Goal: Task Accomplishment & Management: Manage account settings

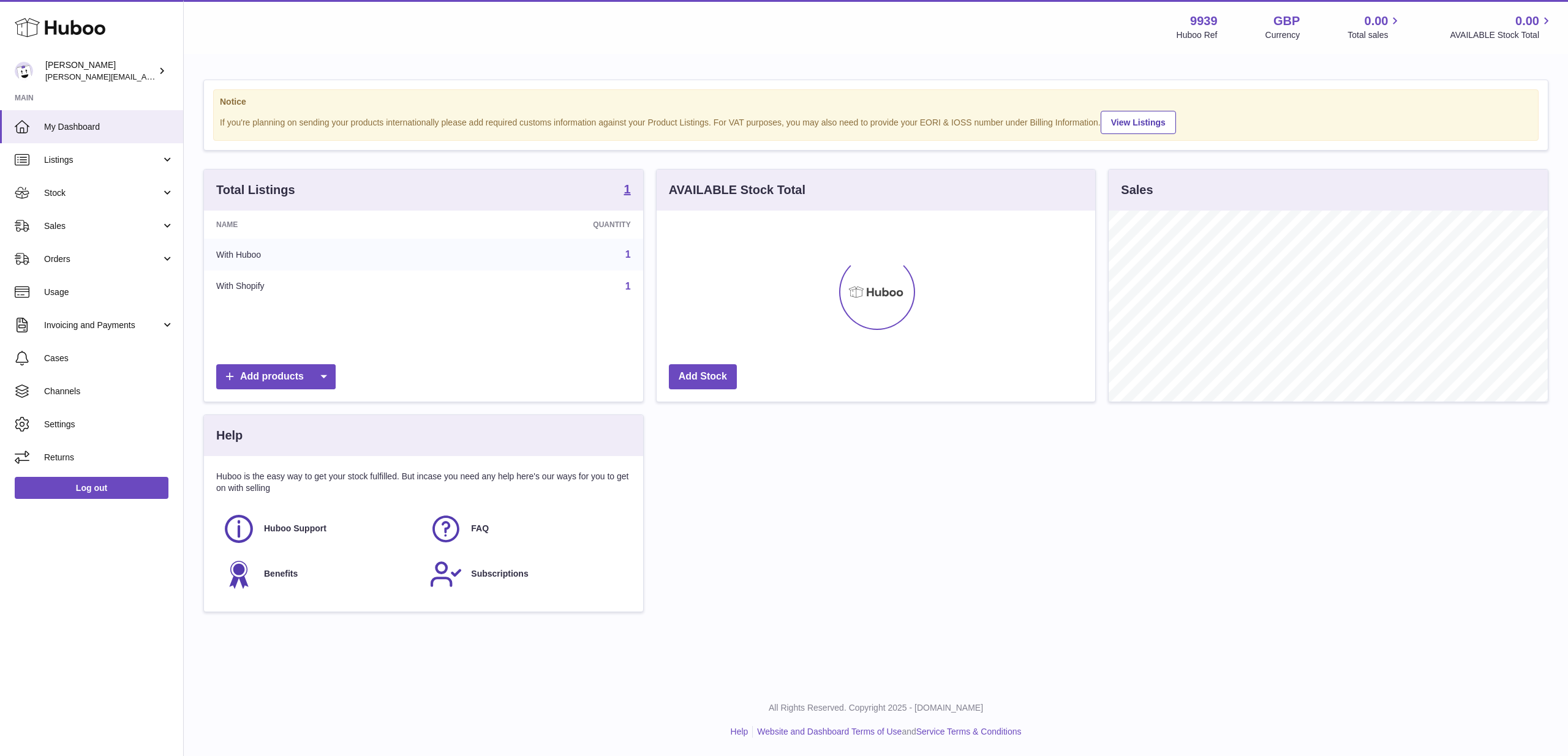
scroll to position [191, 438]
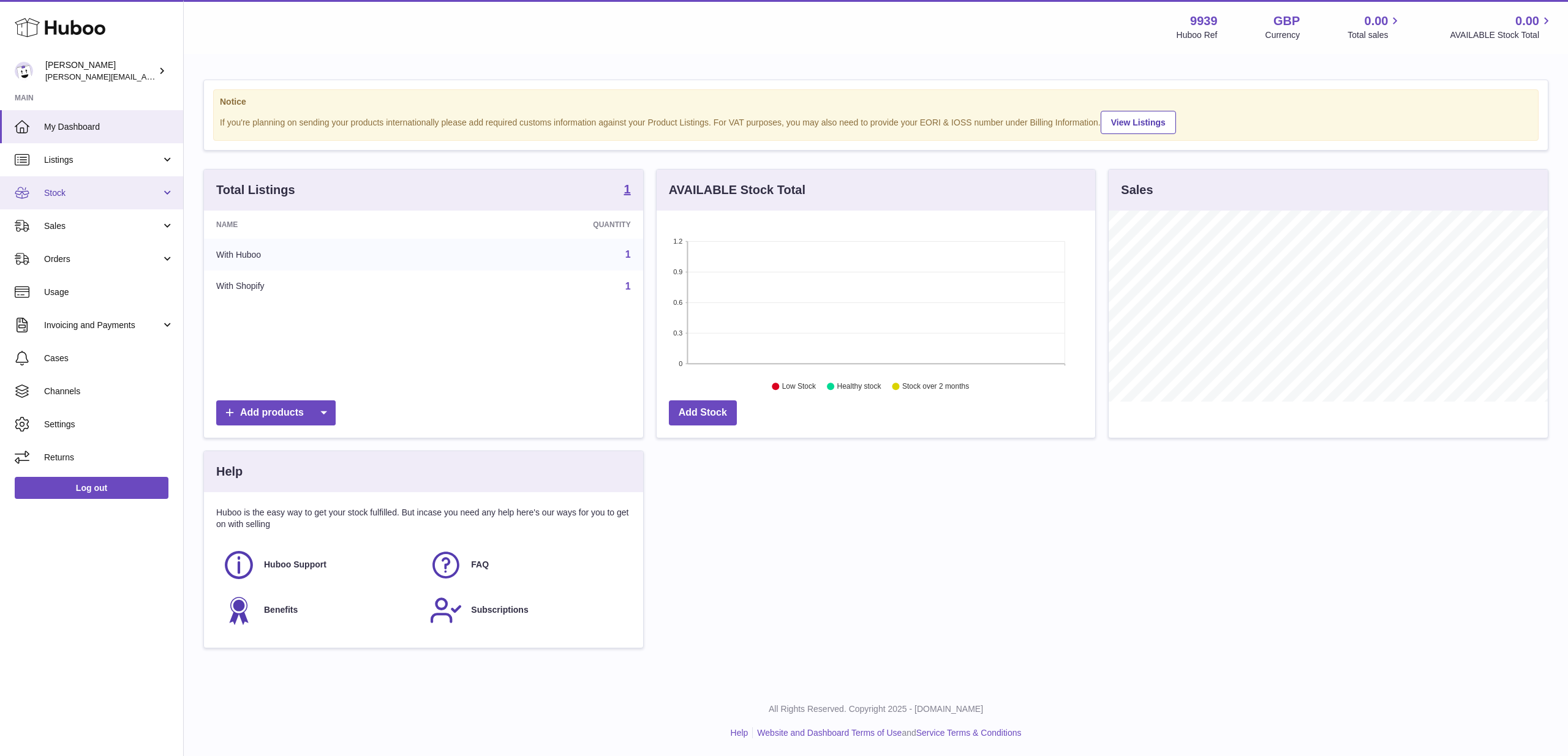
click at [101, 205] on link "Stock" at bounding box center [91, 193] width 183 height 33
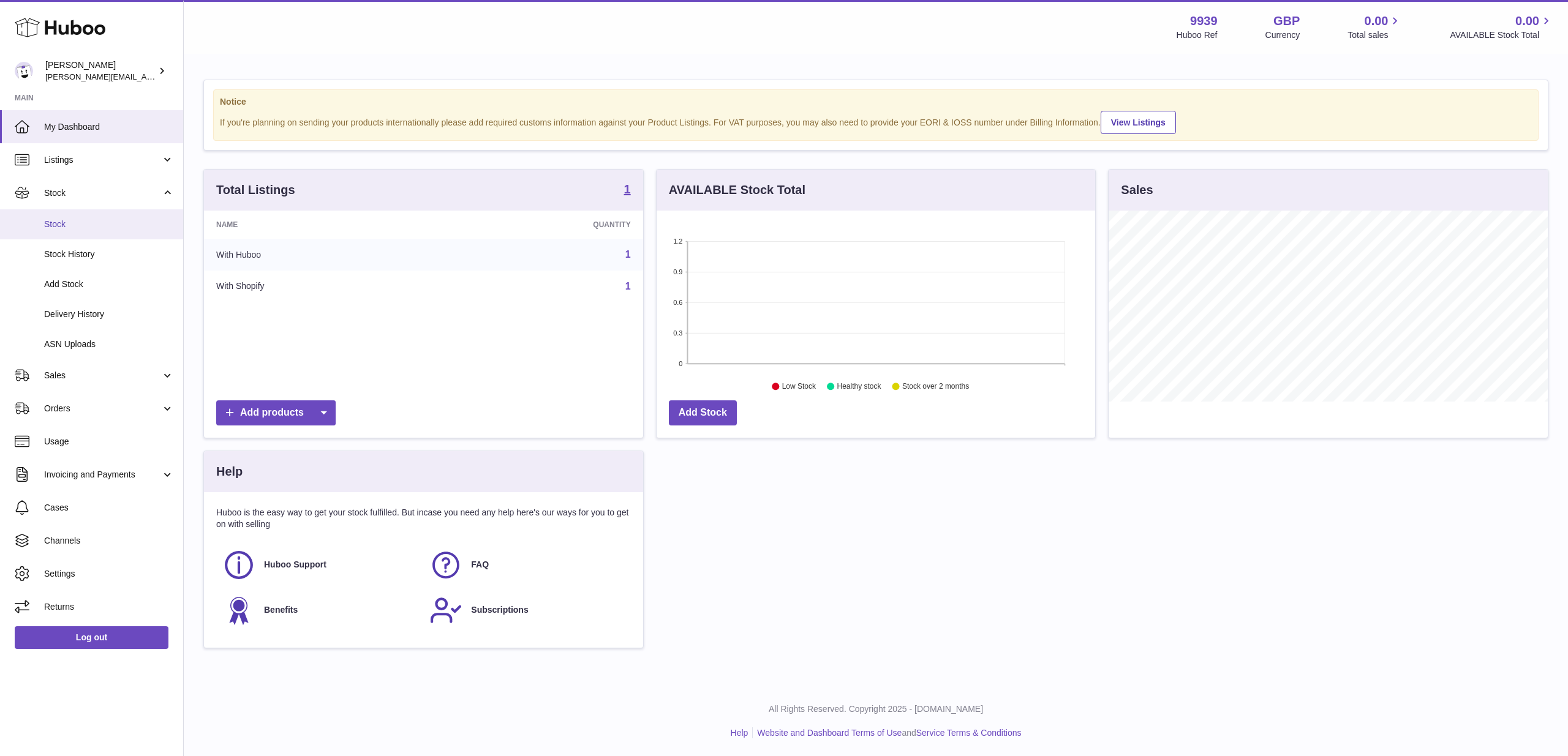
click at [100, 215] on link "Stock" at bounding box center [91, 225] width 183 height 30
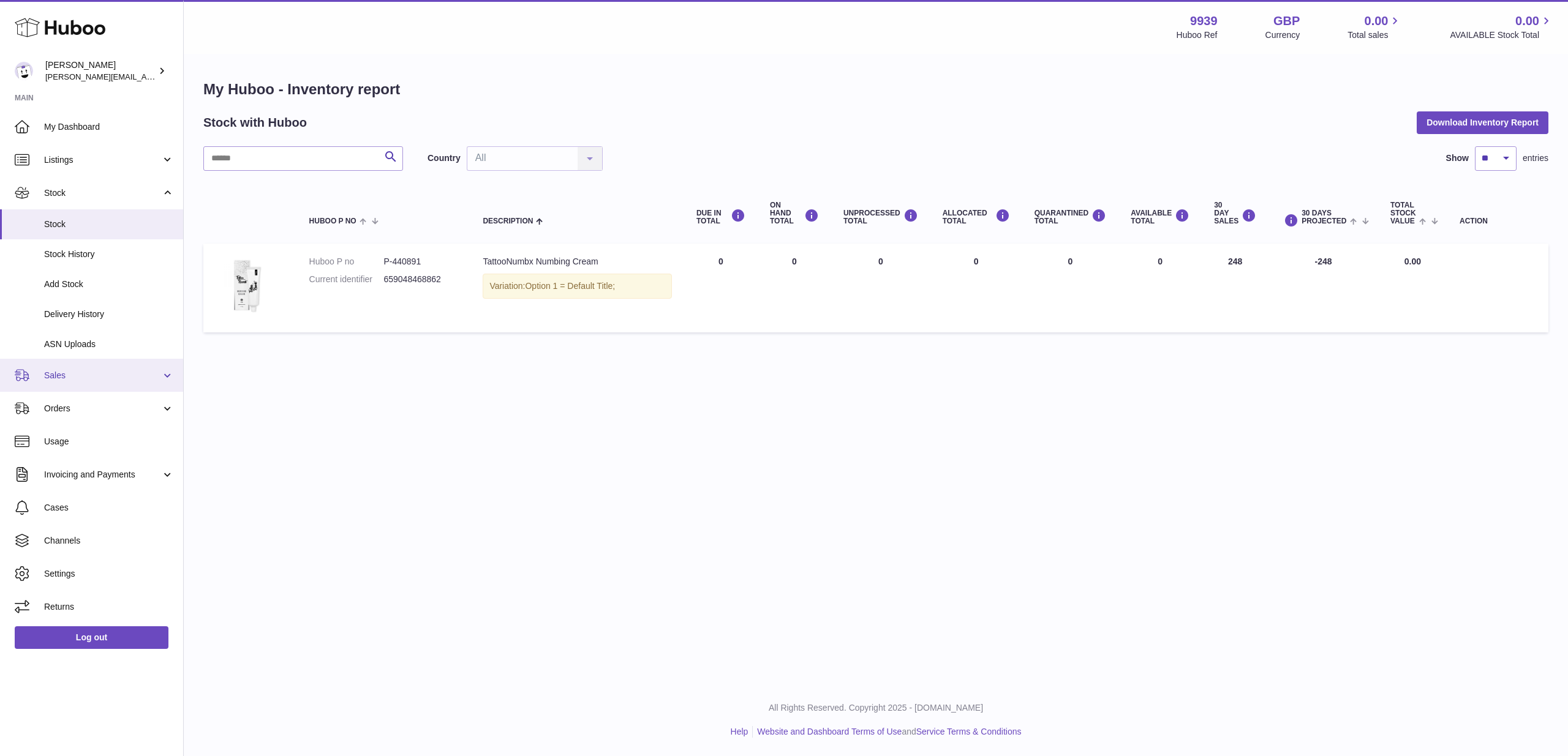
click at [117, 378] on link "Sales" at bounding box center [91, 375] width 183 height 33
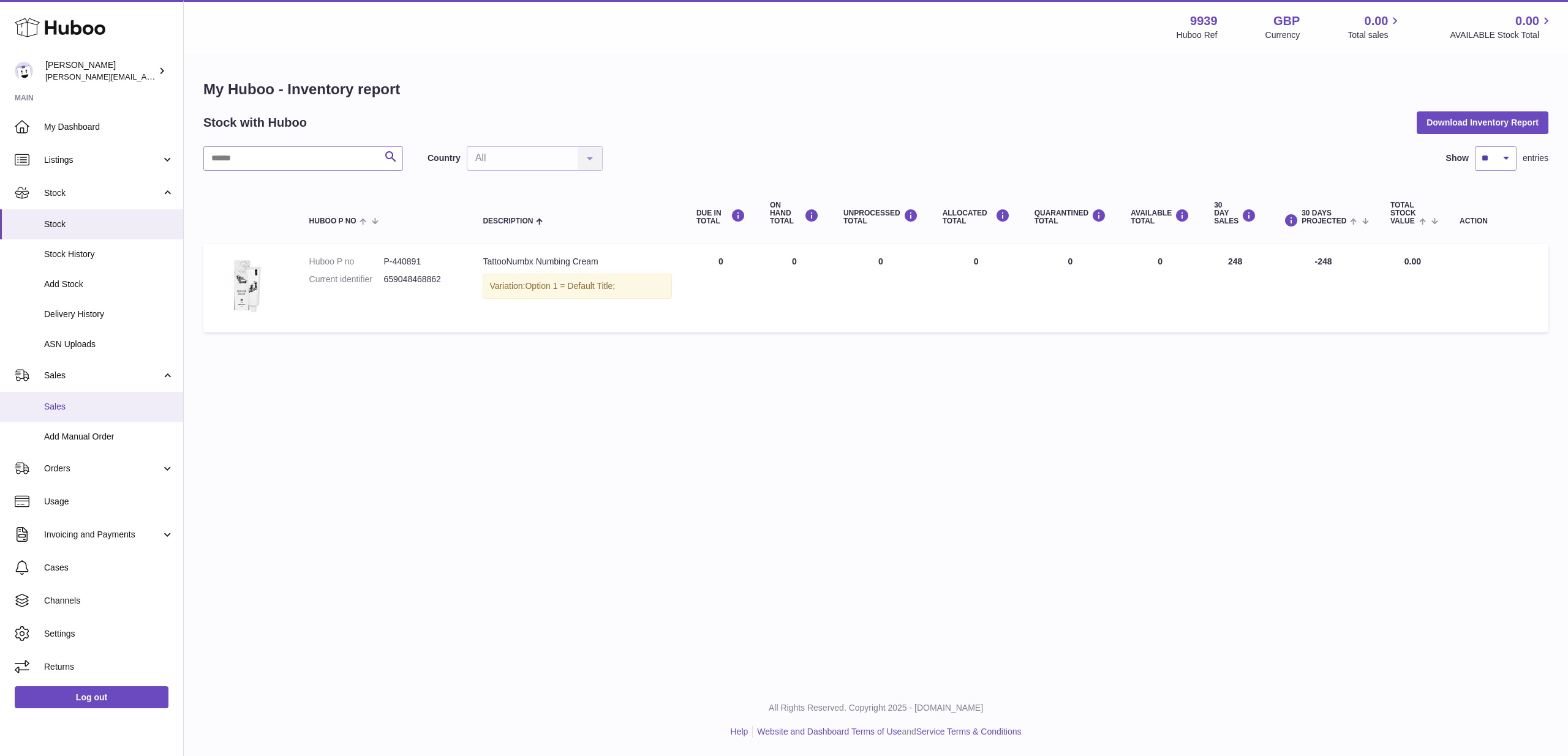
click at [112, 397] on link "Sales" at bounding box center [91, 407] width 183 height 30
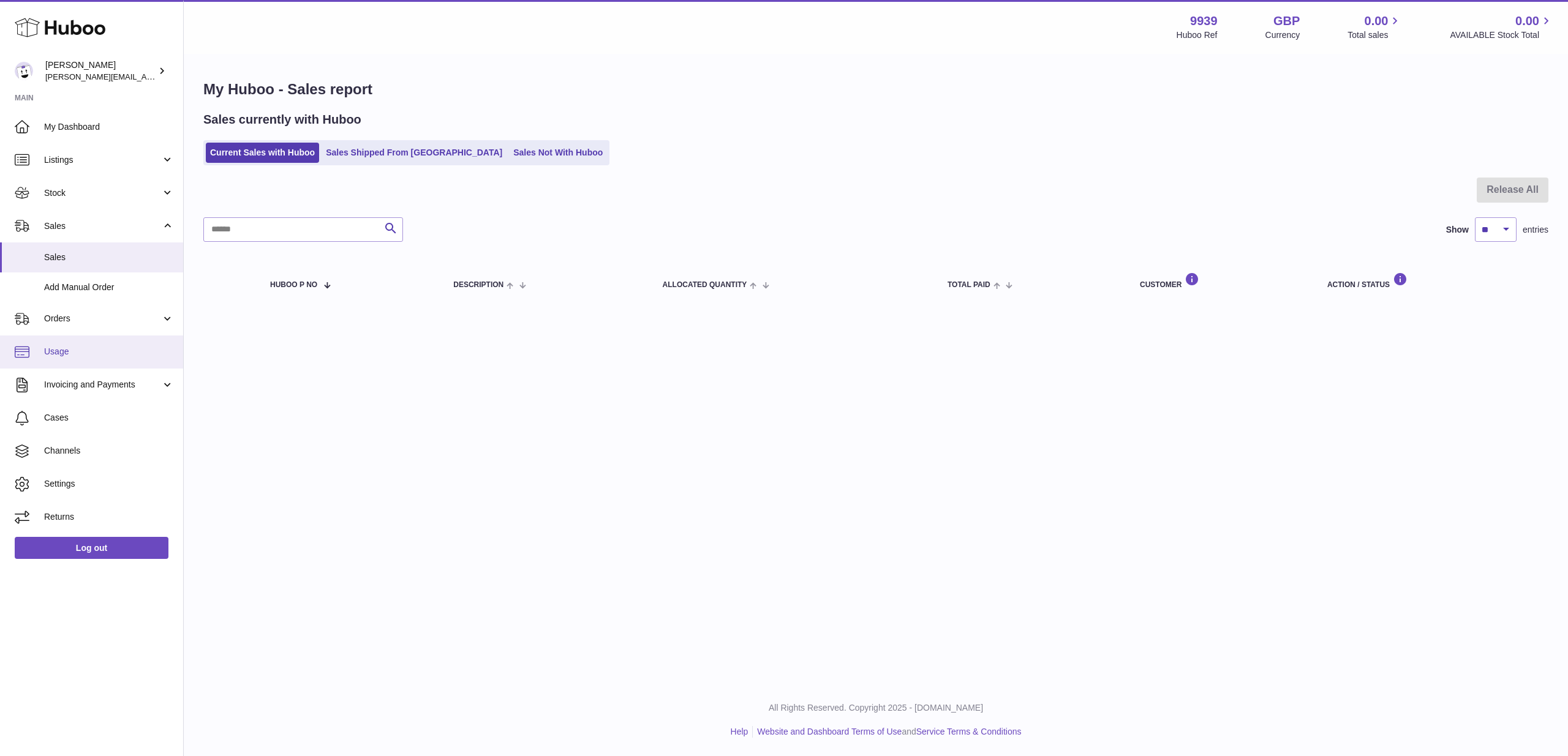
click at [76, 348] on span "Usage" at bounding box center [109, 352] width 130 height 12
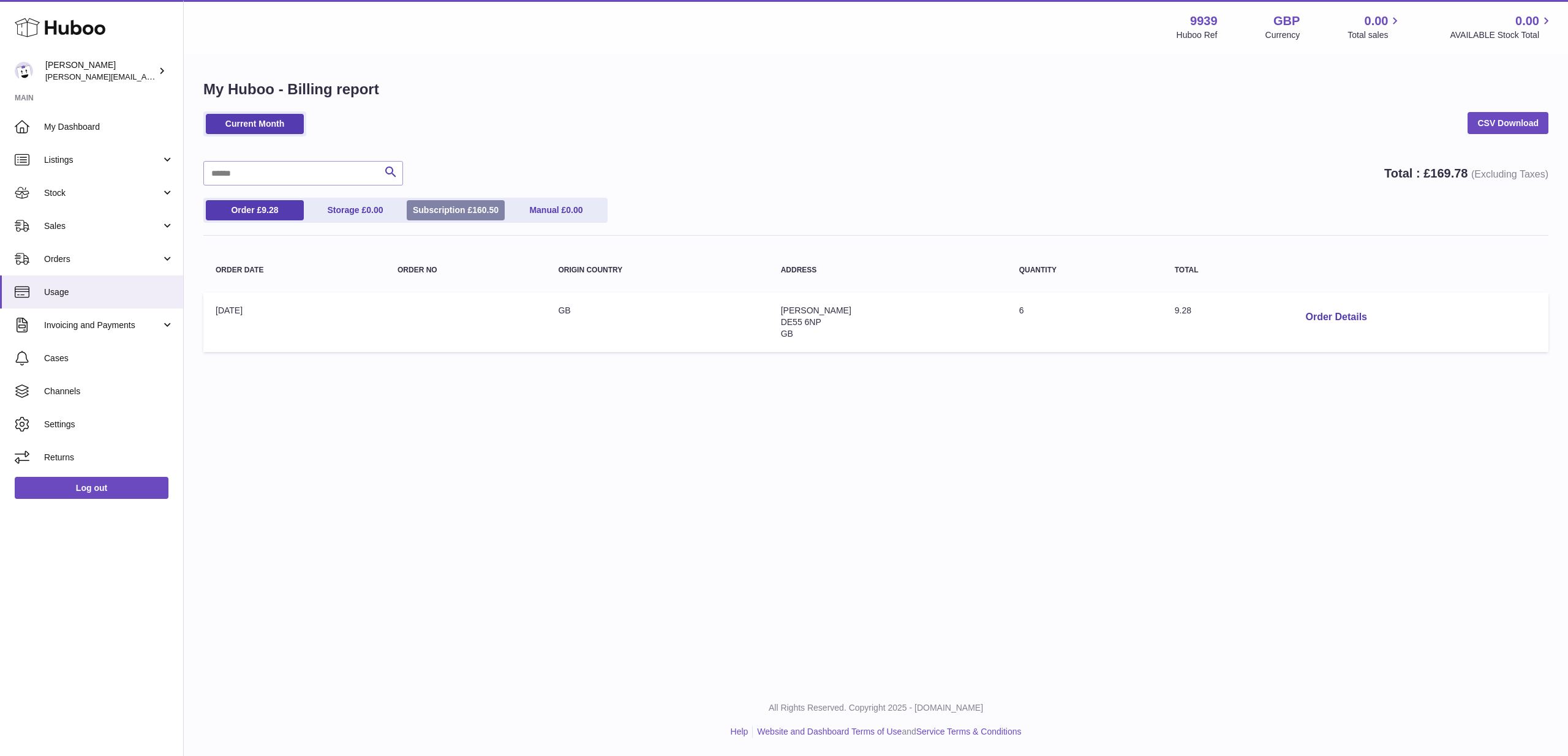
click at [457, 204] on link "Subscription £ 160.50" at bounding box center [456, 210] width 98 height 20
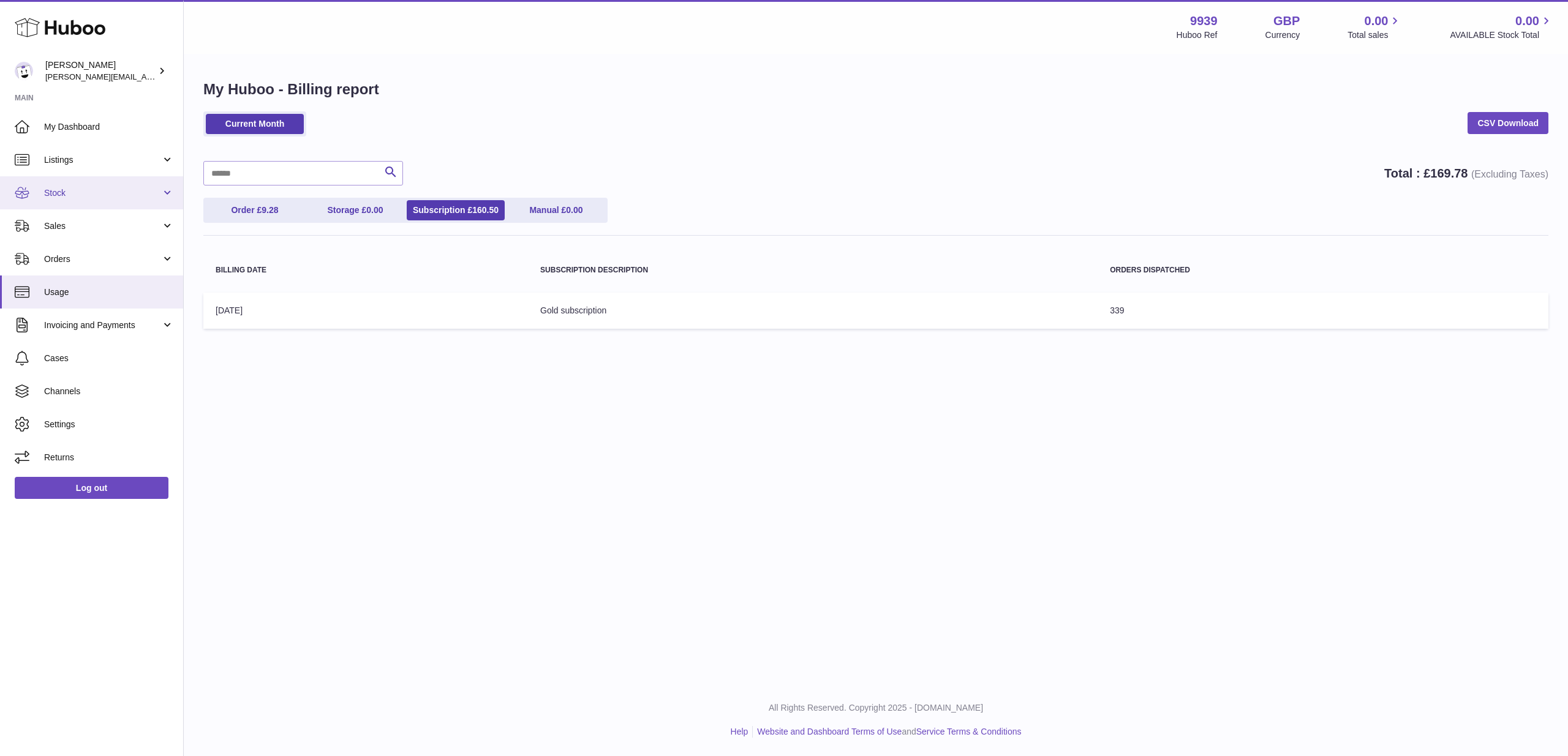
click at [80, 190] on span "Stock" at bounding box center [102, 193] width 117 height 12
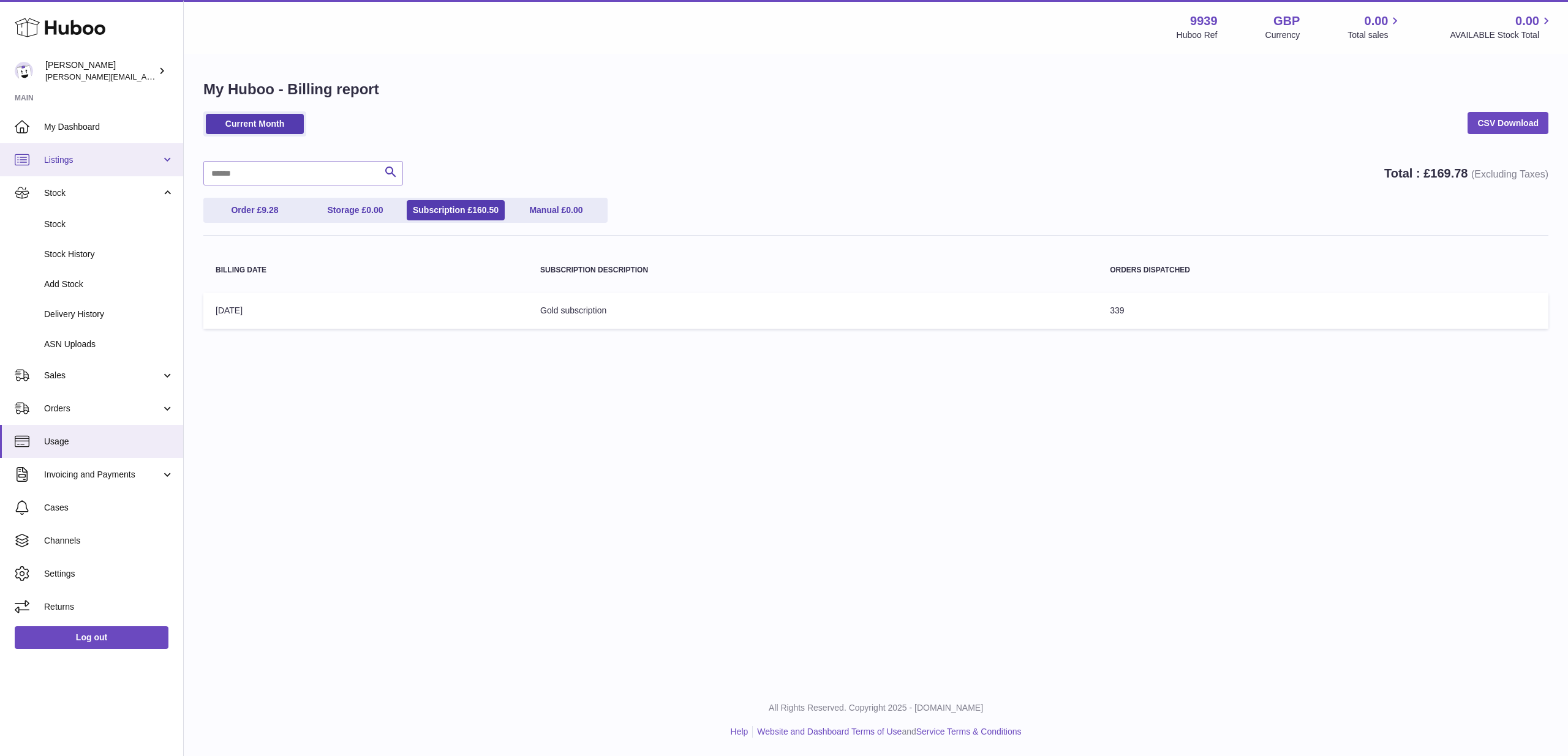
click at [84, 152] on link "Listings" at bounding box center [91, 160] width 183 height 33
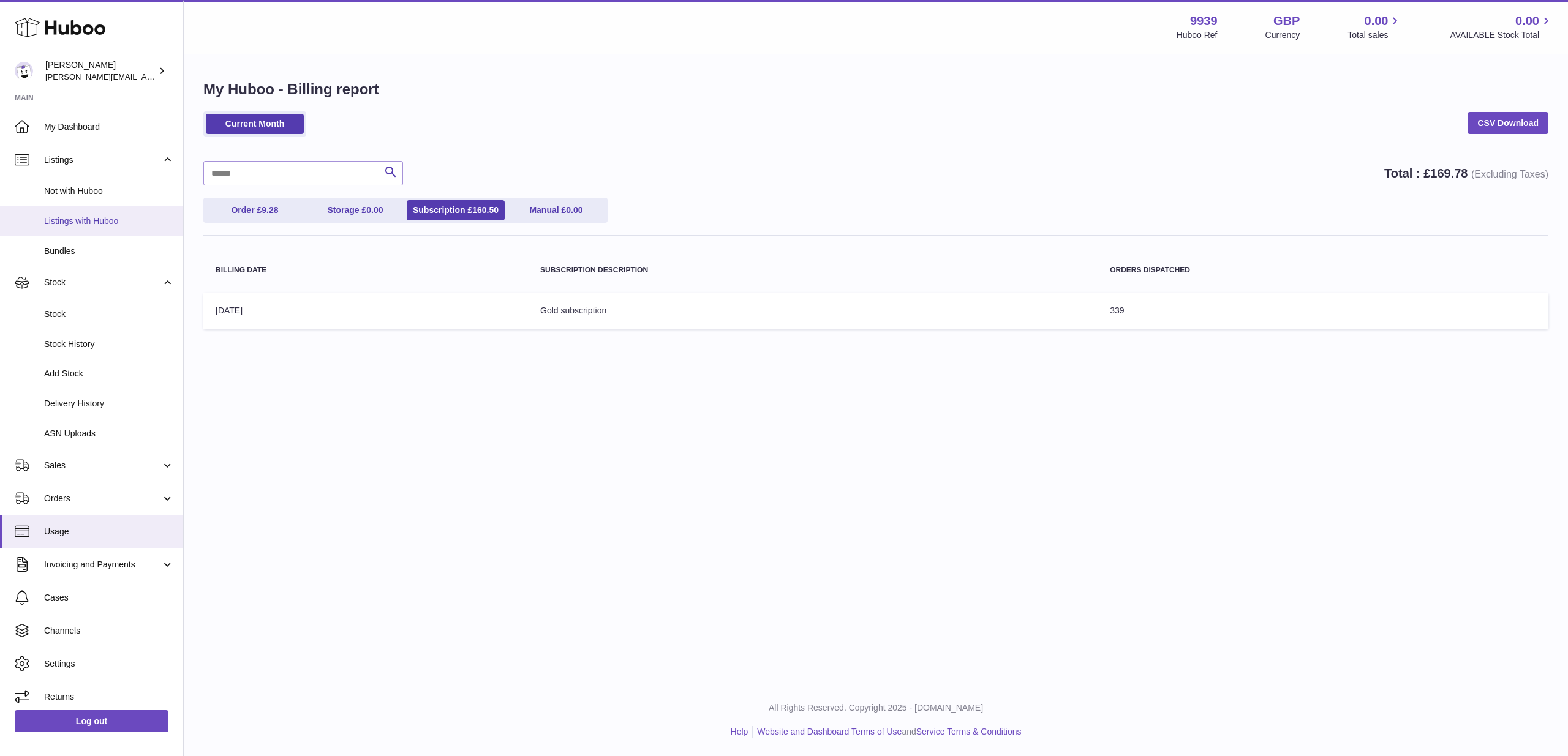
click at [87, 222] on span "Listings with Huboo" at bounding box center [109, 221] width 130 height 12
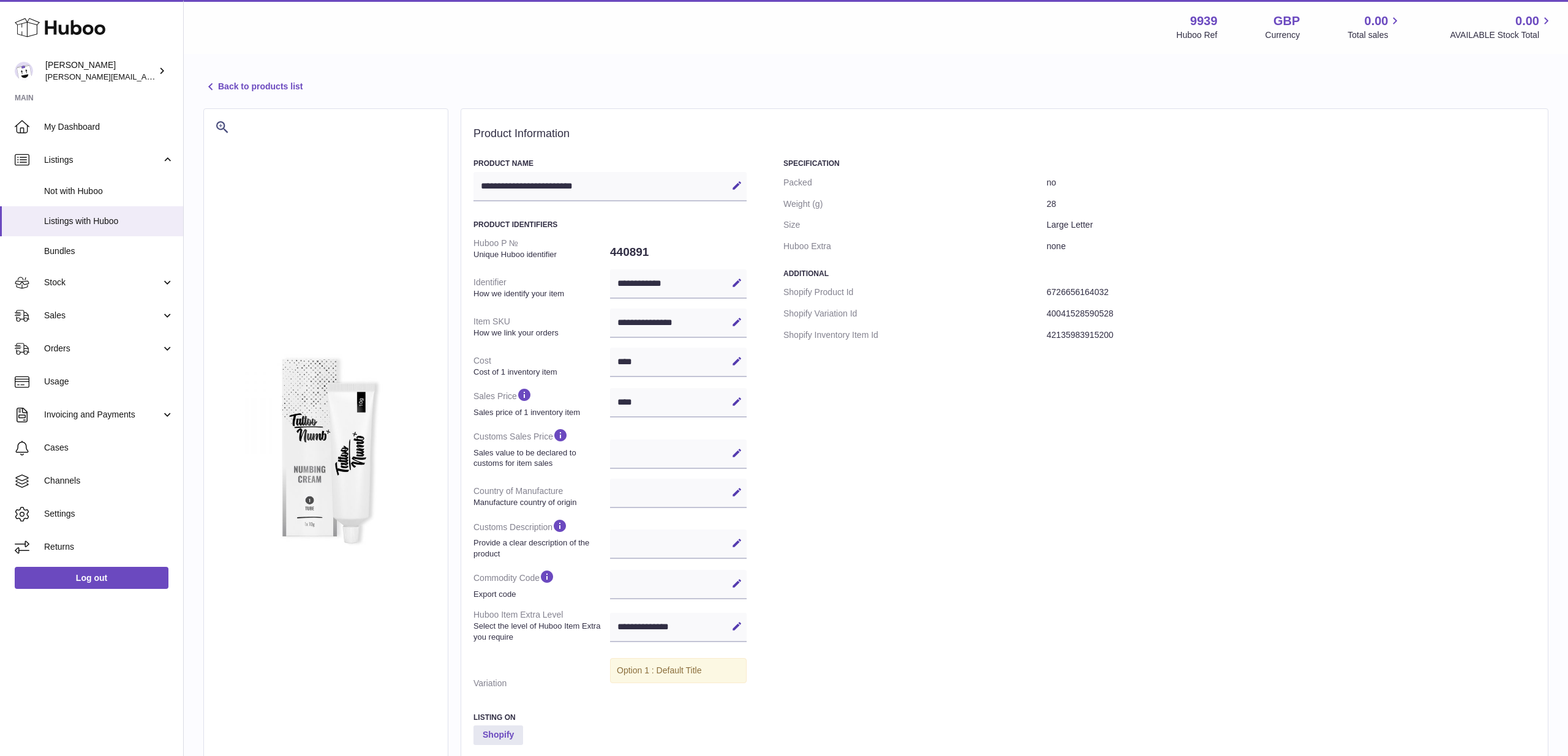
select select
select select "****"
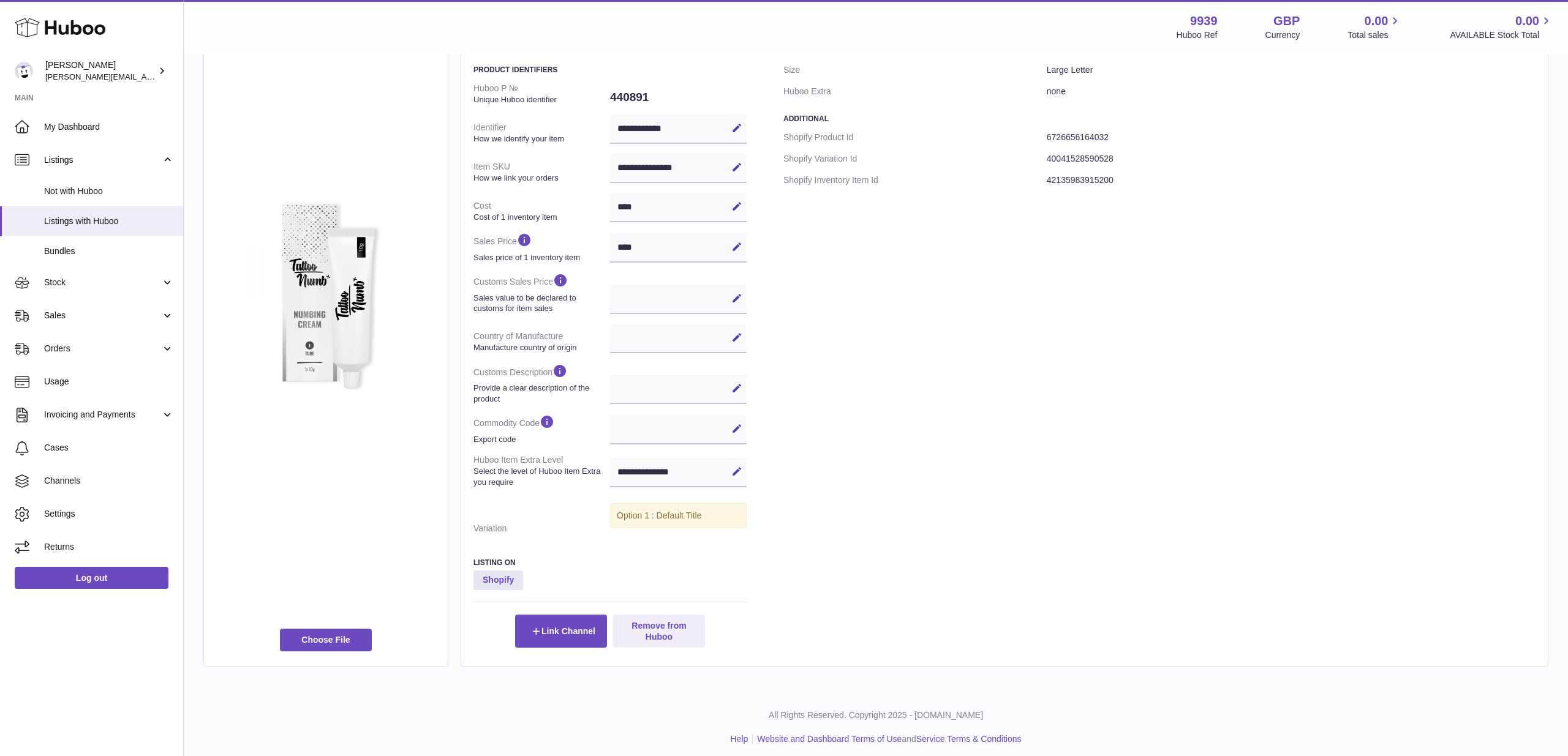
scroll to position [154, 0]
click at [657, 627] on button "Remove from Huboo" at bounding box center [659, 632] width 92 height 33
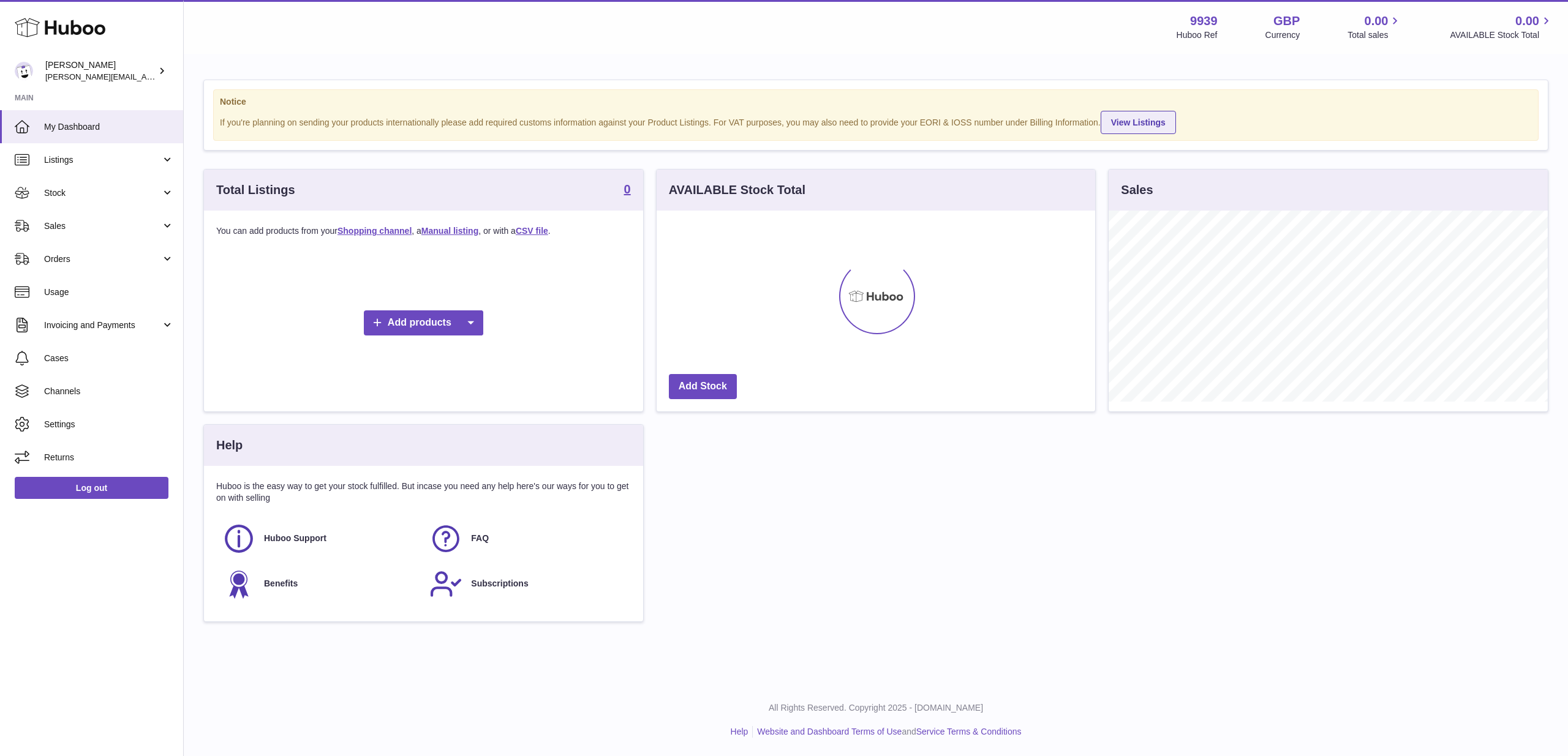
scroll to position [191, 438]
